Goal: Information Seeking & Learning: Understand process/instructions

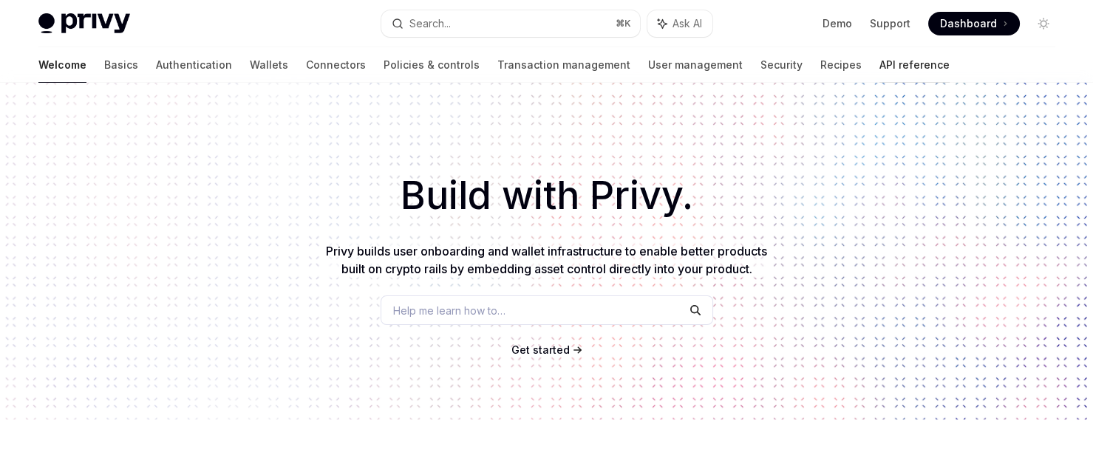
click at [880, 62] on link "API reference" at bounding box center [915, 64] width 70 height 35
type textarea "*"
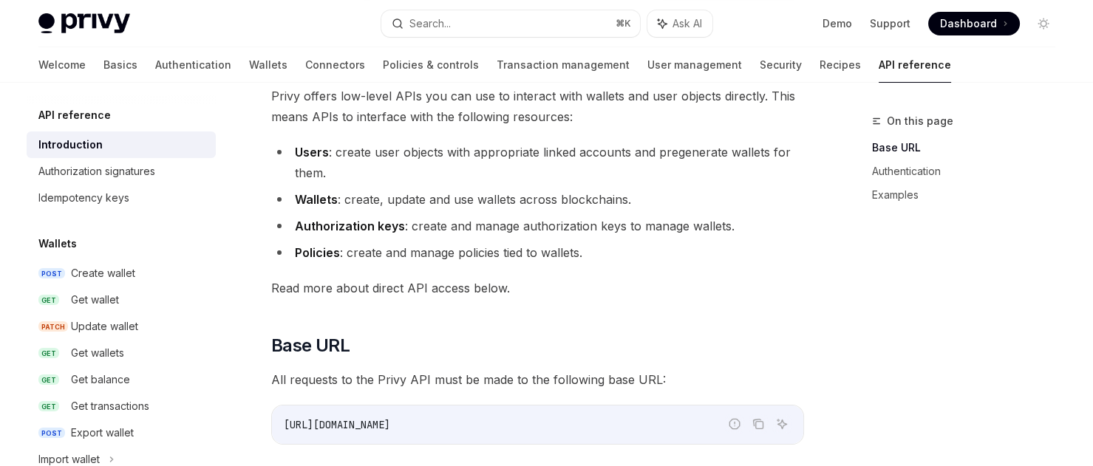
scroll to position [98, 0]
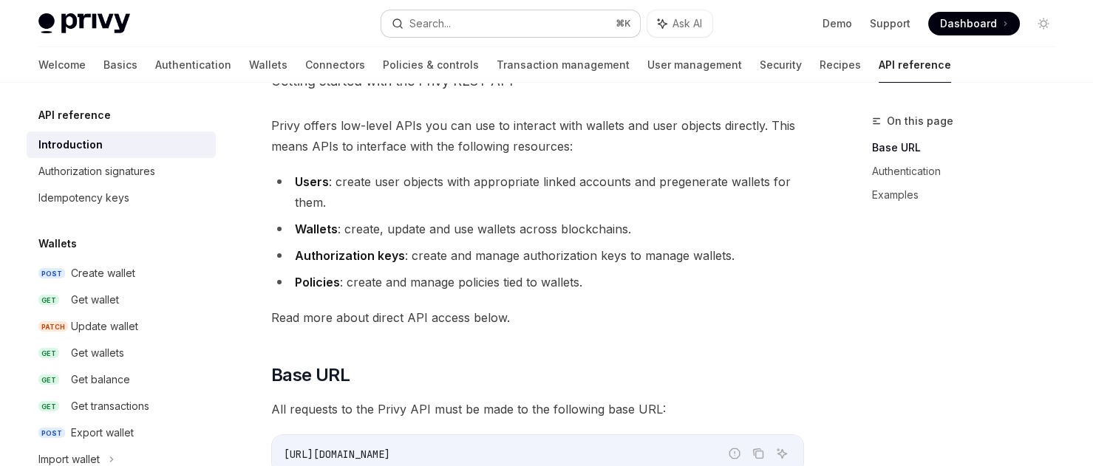
click at [486, 35] on button "Search... ⌘ K" at bounding box center [510, 23] width 259 height 27
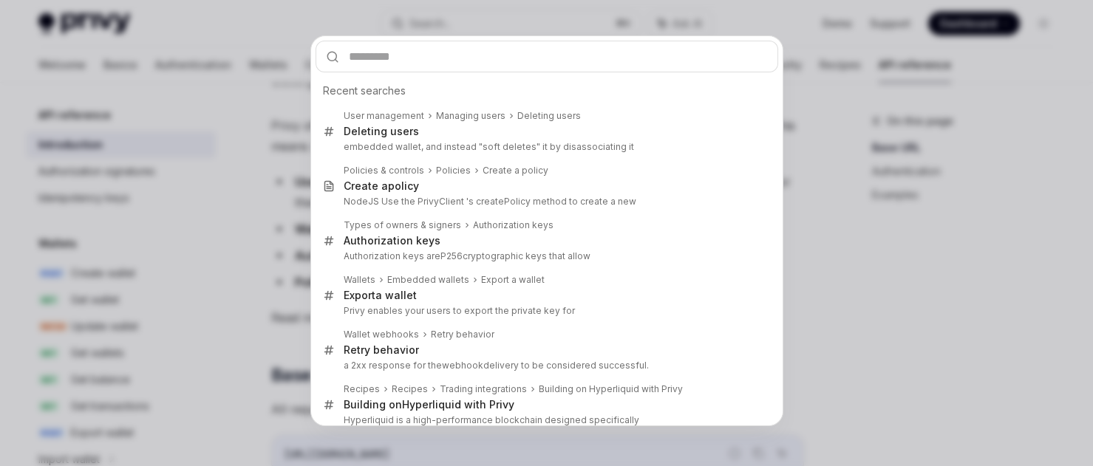
click at [436, 41] on input "text" at bounding box center [547, 57] width 463 height 32
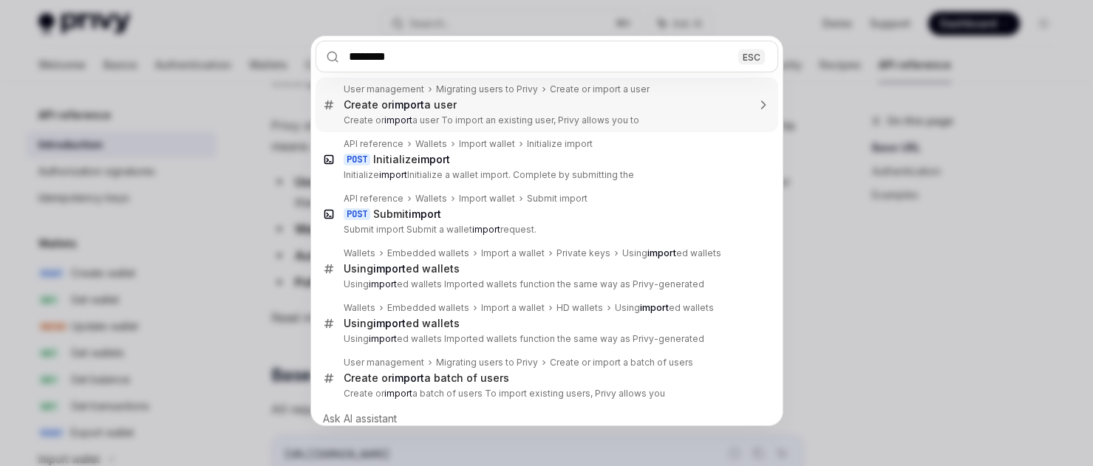
type input "*********"
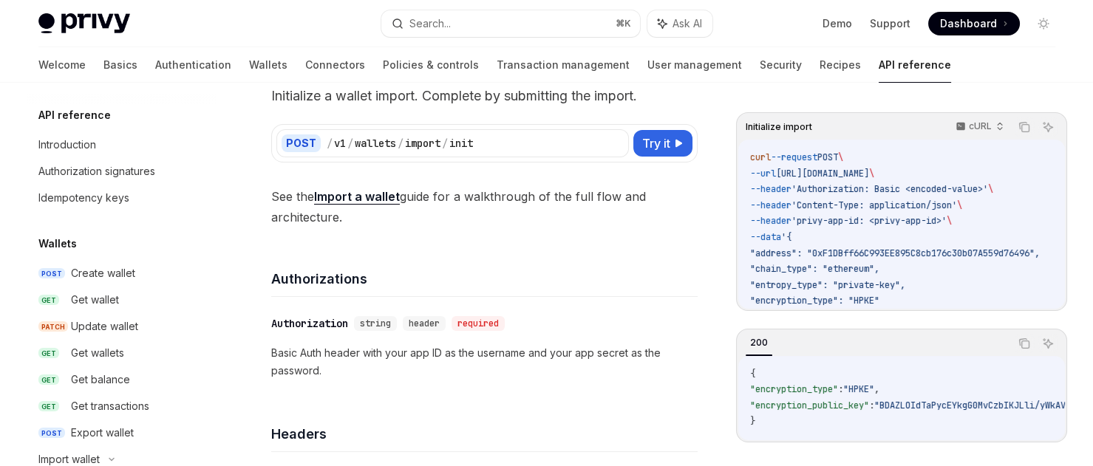
scroll to position [211, 0]
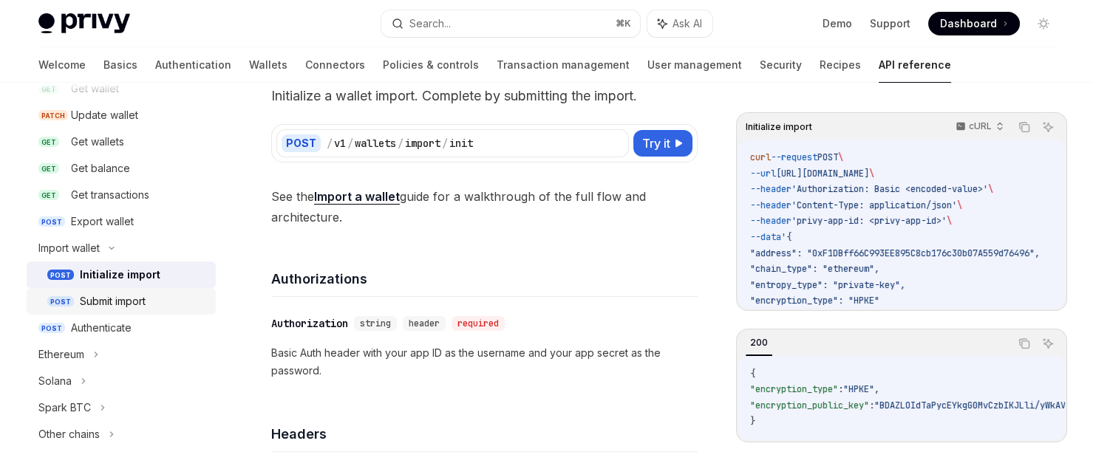
click at [99, 302] on div "Submit import" at bounding box center [113, 302] width 66 height 18
type textarea "*"
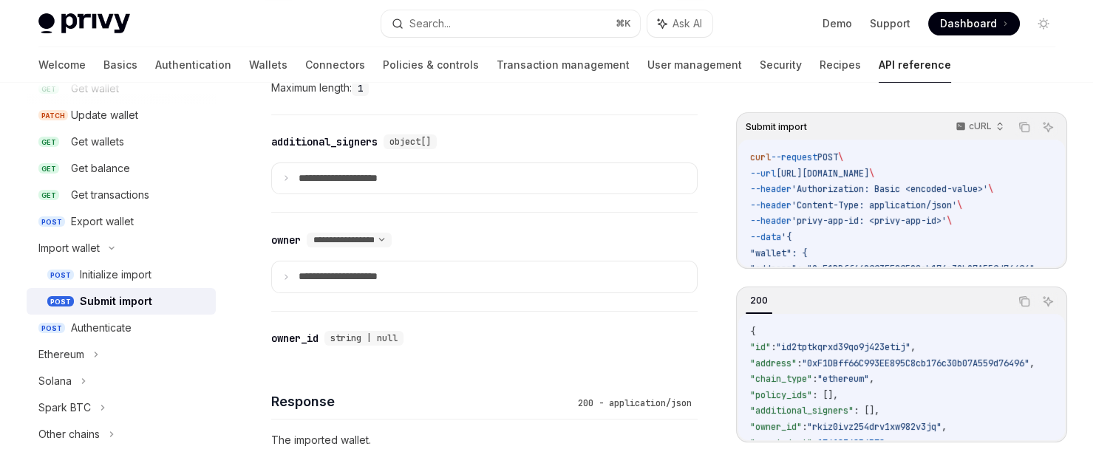
scroll to position [792, 0]
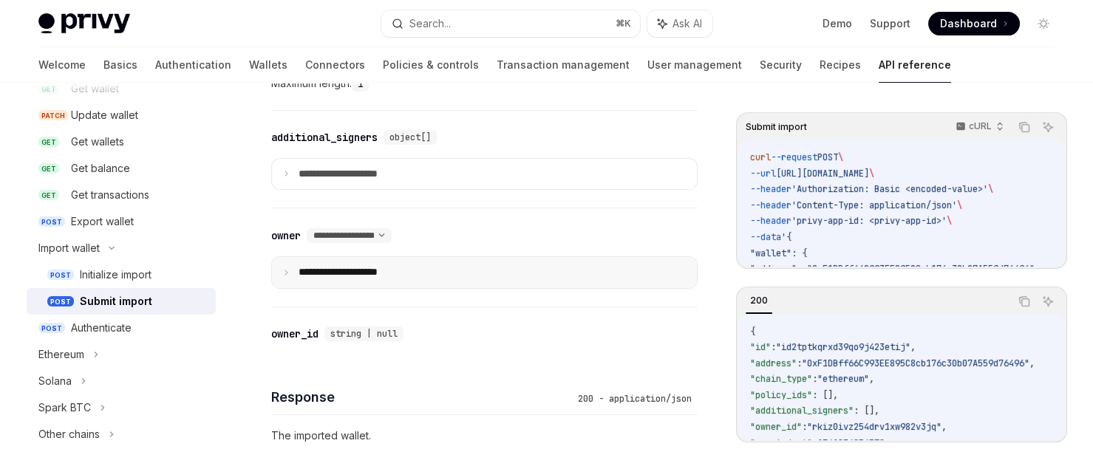
click at [288, 257] on summary "**********" at bounding box center [484, 272] width 425 height 31
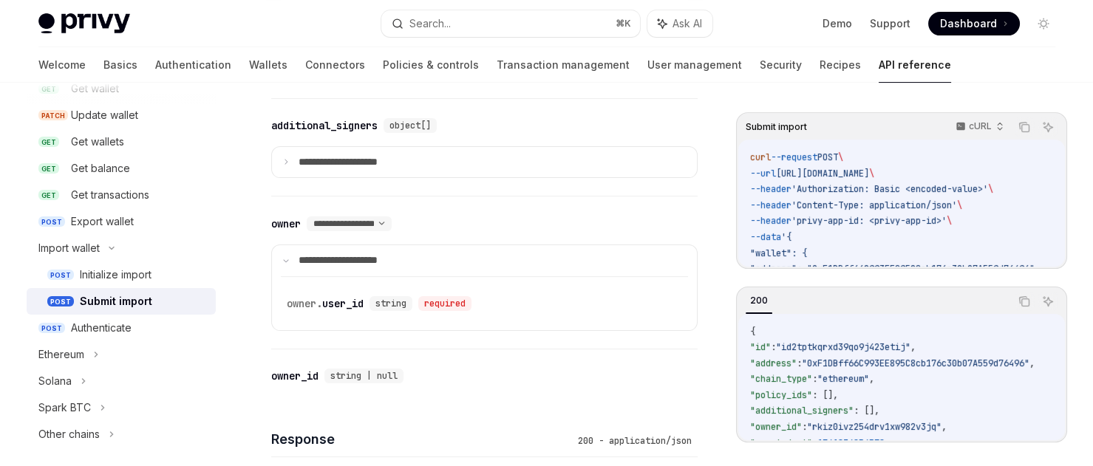
scroll to position [818, 0]
